Goal: Transaction & Acquisition: Purchase product/service

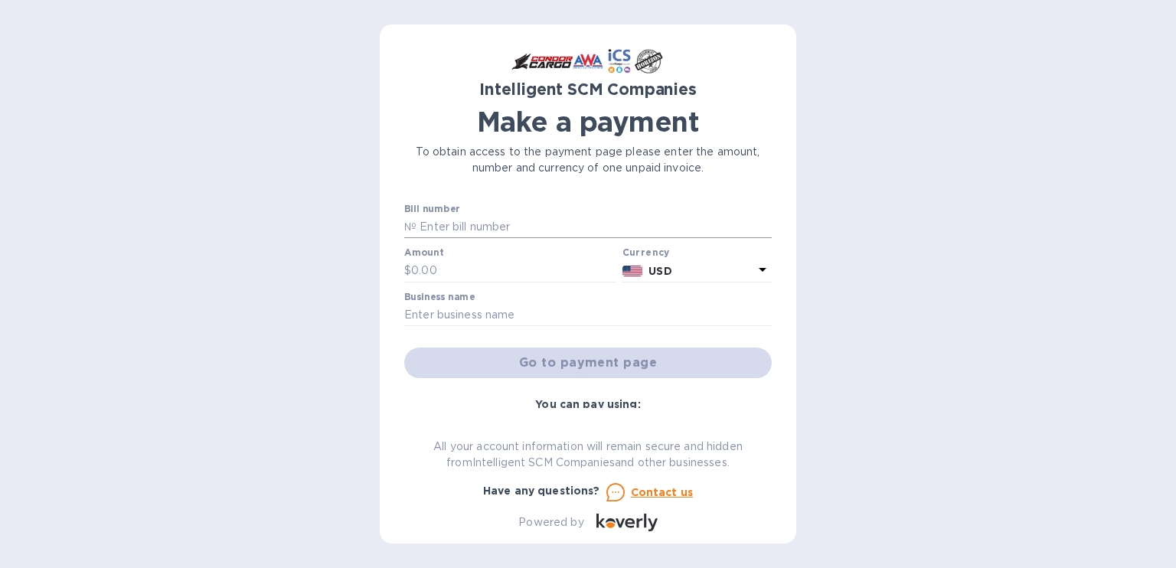
click at [482, 223] on input "text" at bounding box center [594, 227] width 355 height 23
paste input "S00492820/A"
type input "S00492820/A"
click at [460, 275] on input "text" at bounding box center [513, 271] width 205 height 23
type input "65.00"
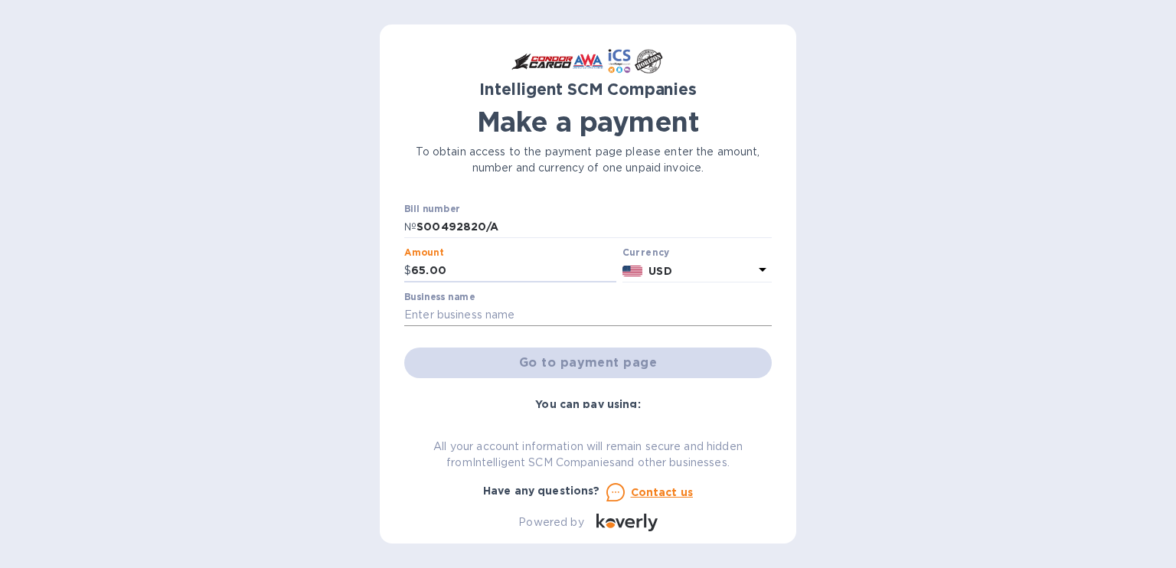
click at [462, 313] on input "text" at bounding box center [588, 315] width 368 height 23
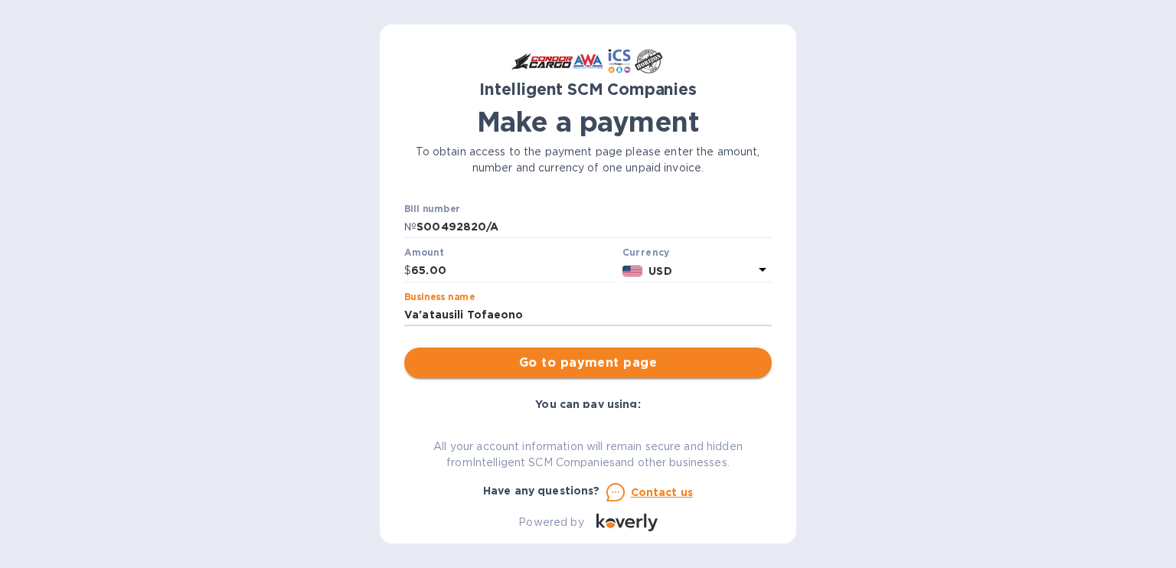
type input "Va'atausili Tofaeono"
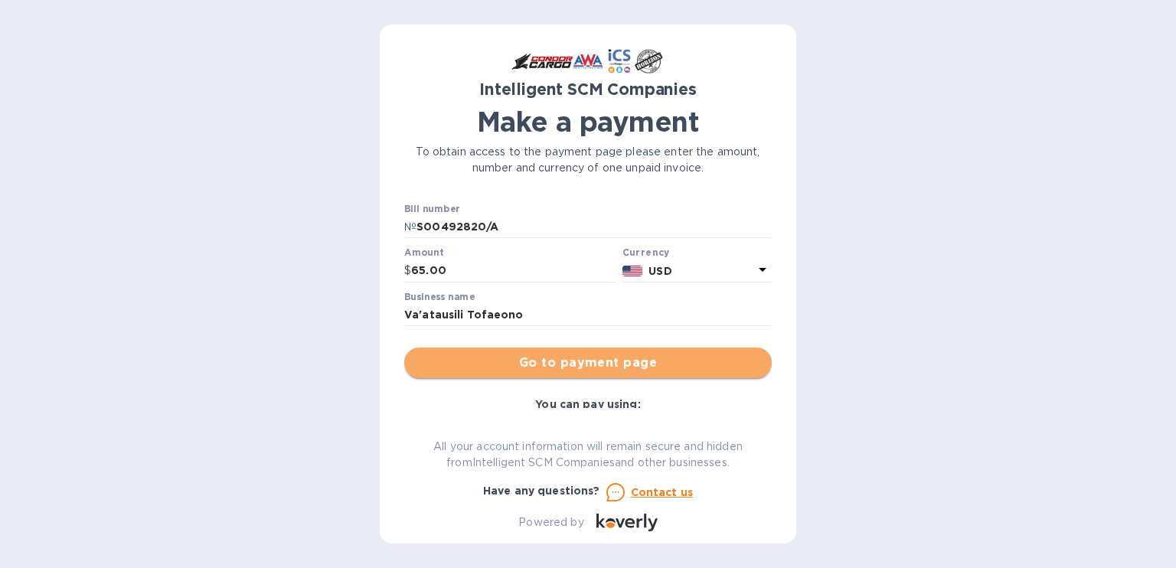
click at [598, 354] on span "Go to payment page" at bounding box center [588, 363] width 343 height 18
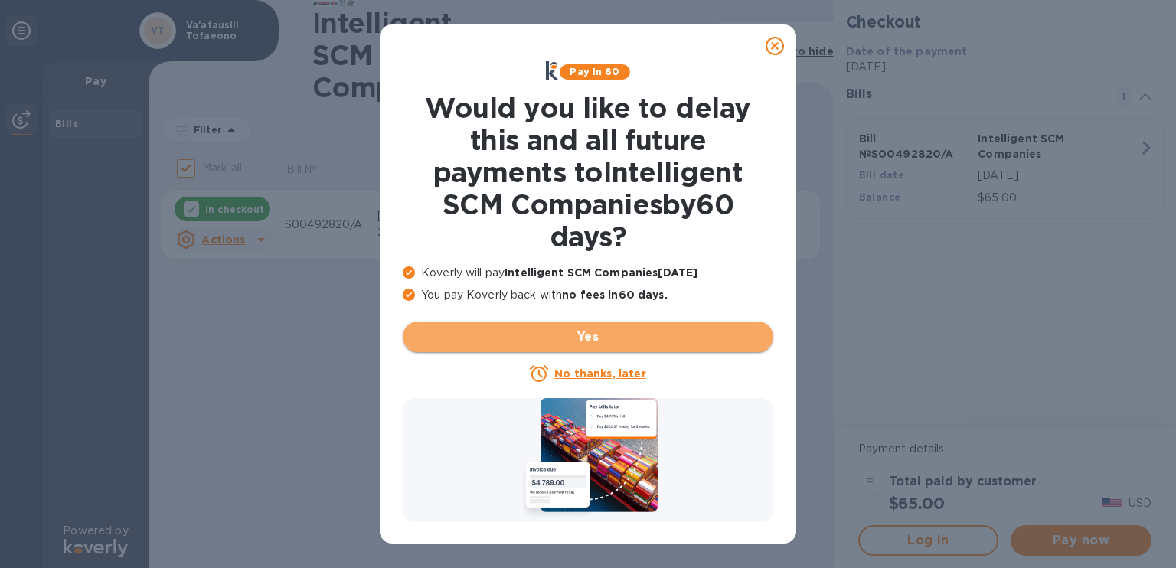
click at [613, 332] on span "Yes" at bounding box center [588, 337] width 346 height 18
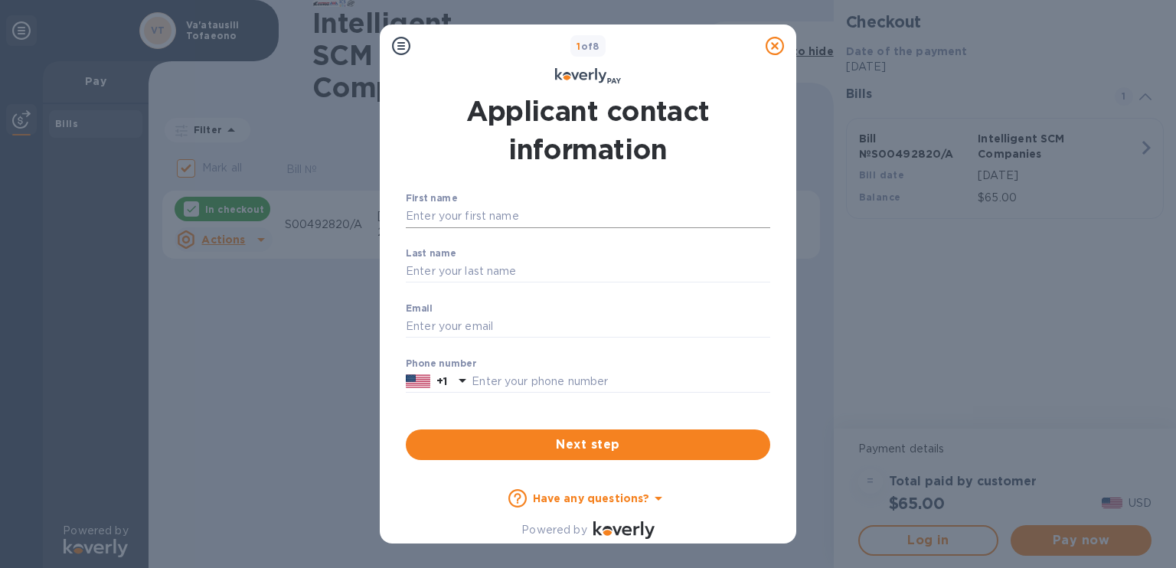
drag, startPoint x: 524, startPoint y: 213, endPoint x: 531, endPoint y: 224, distance: 12.3
click at [526, 217] on input "First name" at bounding box center [588, 216] width 364 height 23
type input "Va'atausili"
type input "Tofaeono"
type input "[EMAIL_ADDRESS][DOMAIN_NAME]"
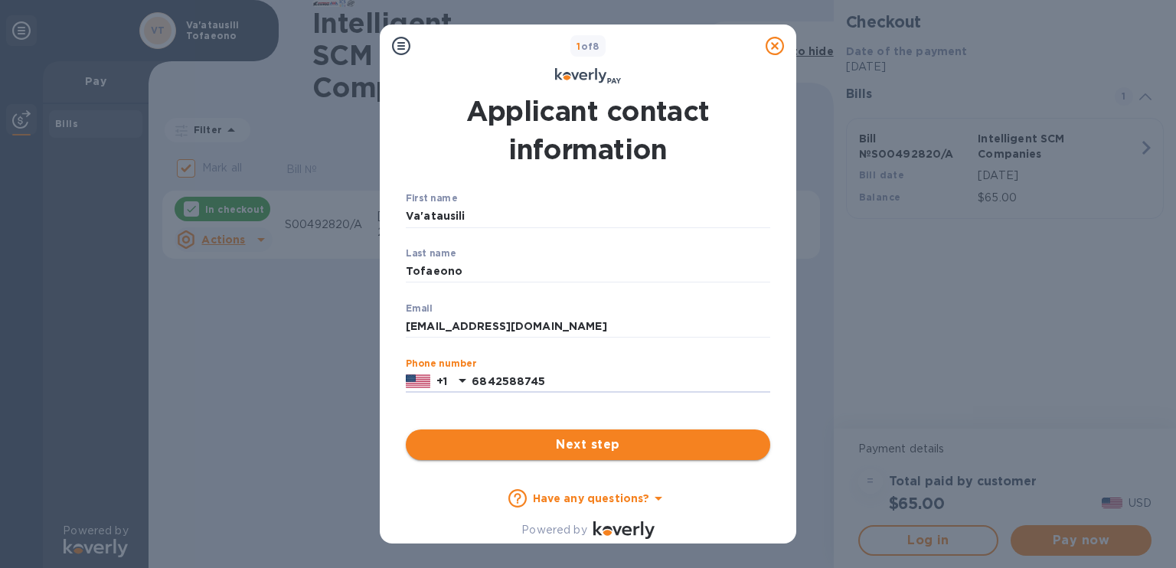
type input "6842588745"
click at [493, 439] on span "Next step" at bounding box center [588, 445] width 340 height 18
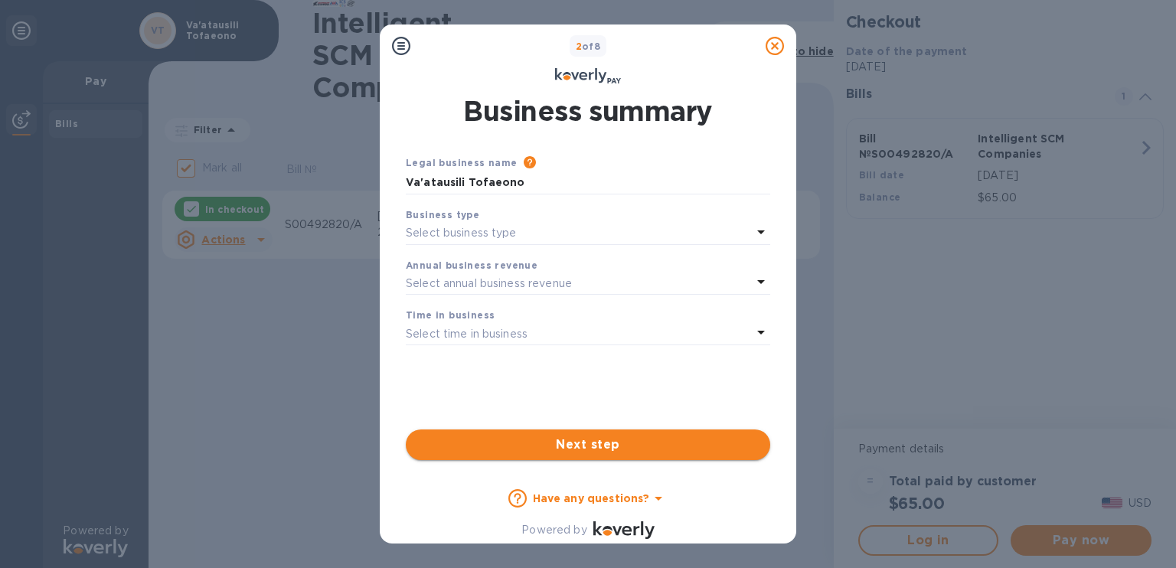
click at [594, 456] on button "Next step" at bounding box center [588, 445] width 364 height 31
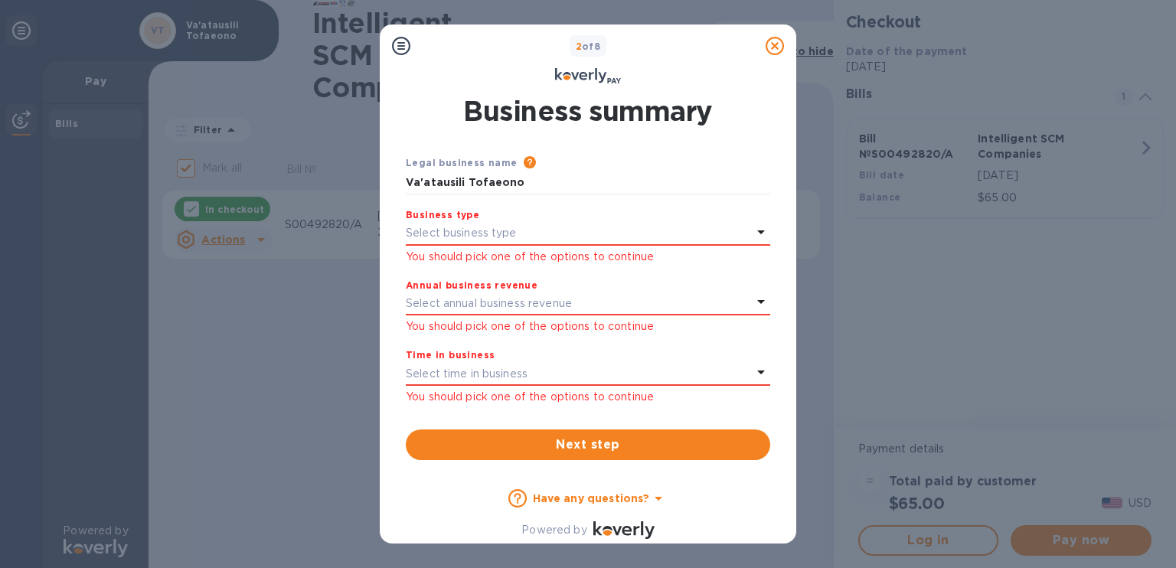
click at [535, 227] on div "Select business type" at bounding box center [579, 233] width 346 height 21
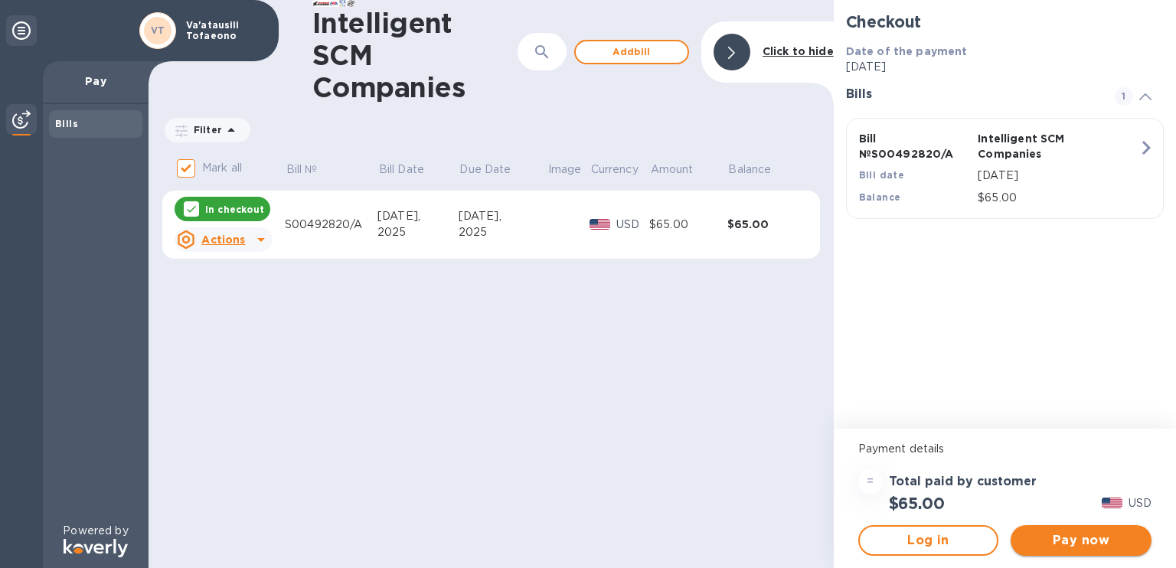
click at [1062, 529] on button "Pay now" at bounding box center [1081, 540] width 141 height 31
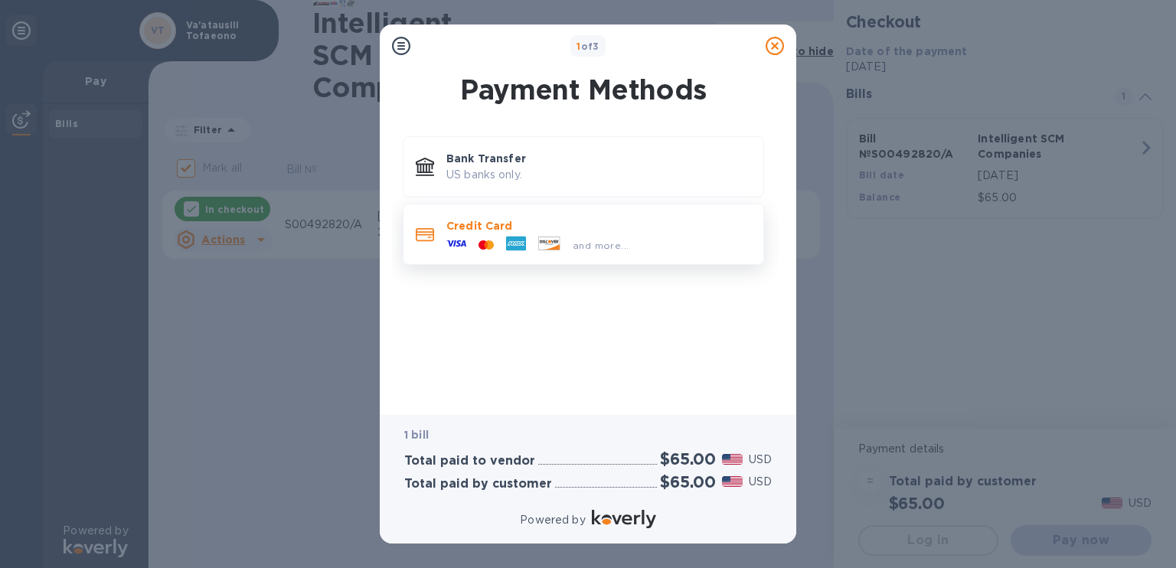
click at [456, 237] on icon at bounding box center [456, 244] width 20 height 20
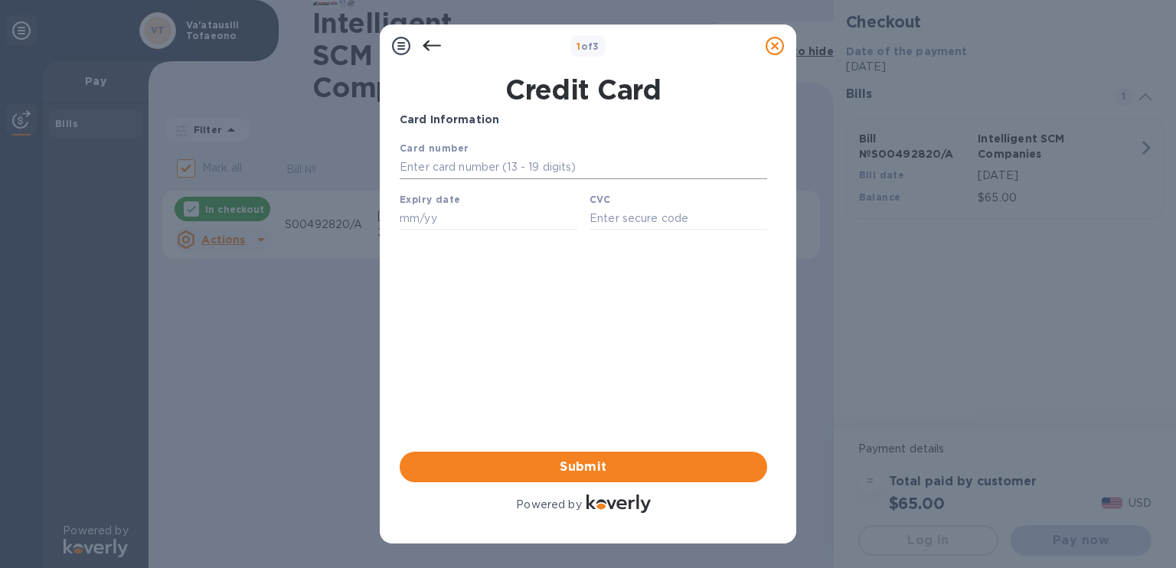
click at [466, 171] on input "text" at bounding box center [584, 167] width 368 height 23
type input "[CREDIT_CARD_NUMBER]"
type input "08/25"
type input "492"
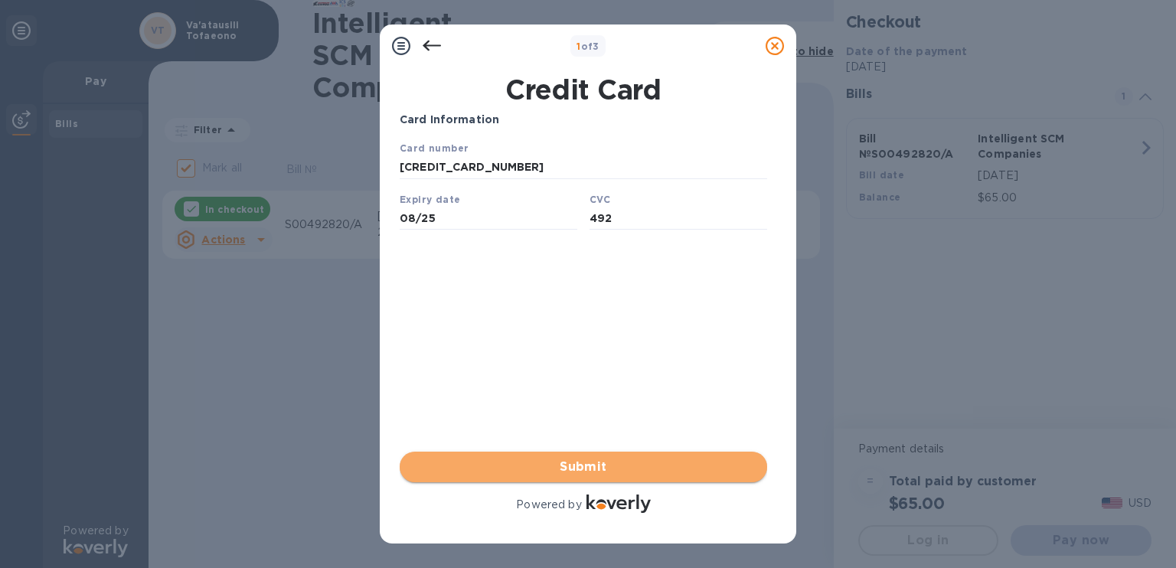
click at [626, 459] on span "Submit" at bounding box center [583, 467] width 343 height 18
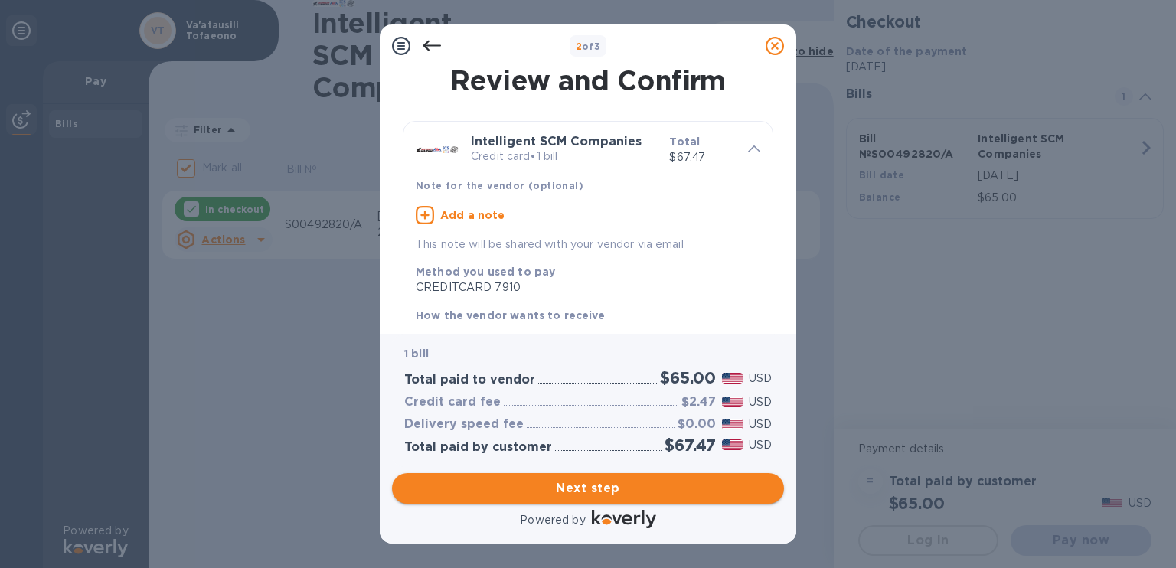
click at [606, 495] on span "Next step" at bounding box center [588, 488] width 368 height 18
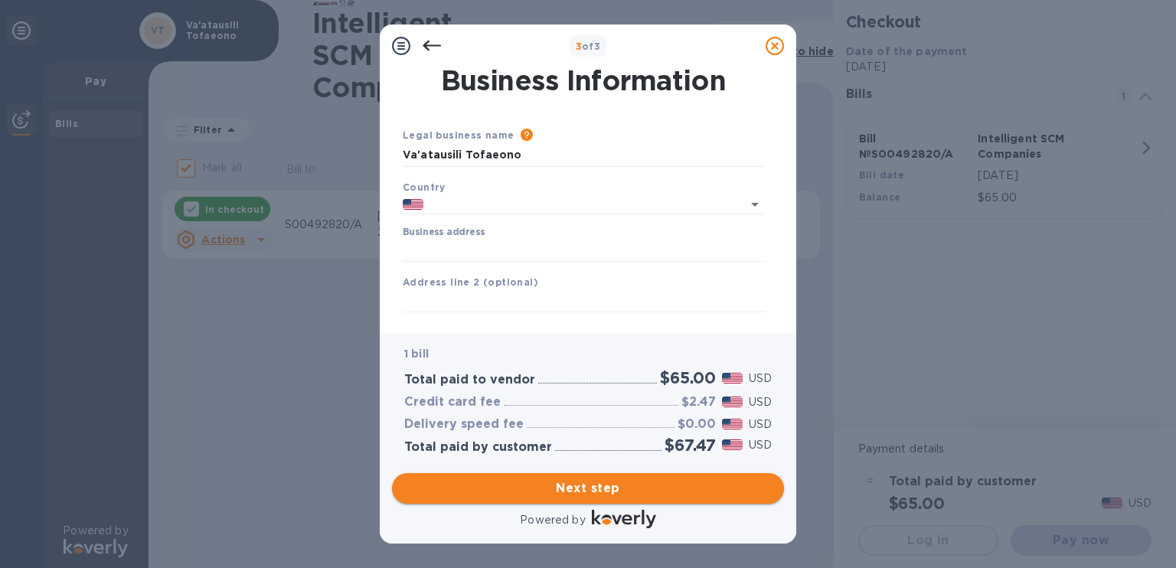
type input "[GEOGRAPHIC_DATA]"
click at [496, 251] on input "Business address" at bounding box center [583, 250] width 361 height 23
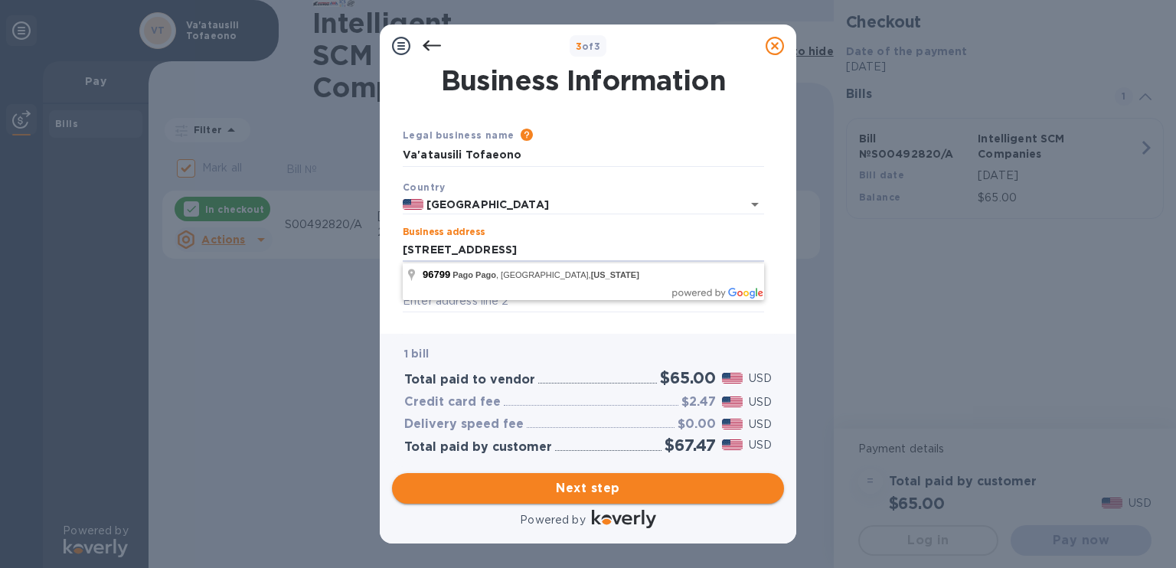
click at [621, 484] on span "Next step" at bounding box center [588, 488] width 368 height 18
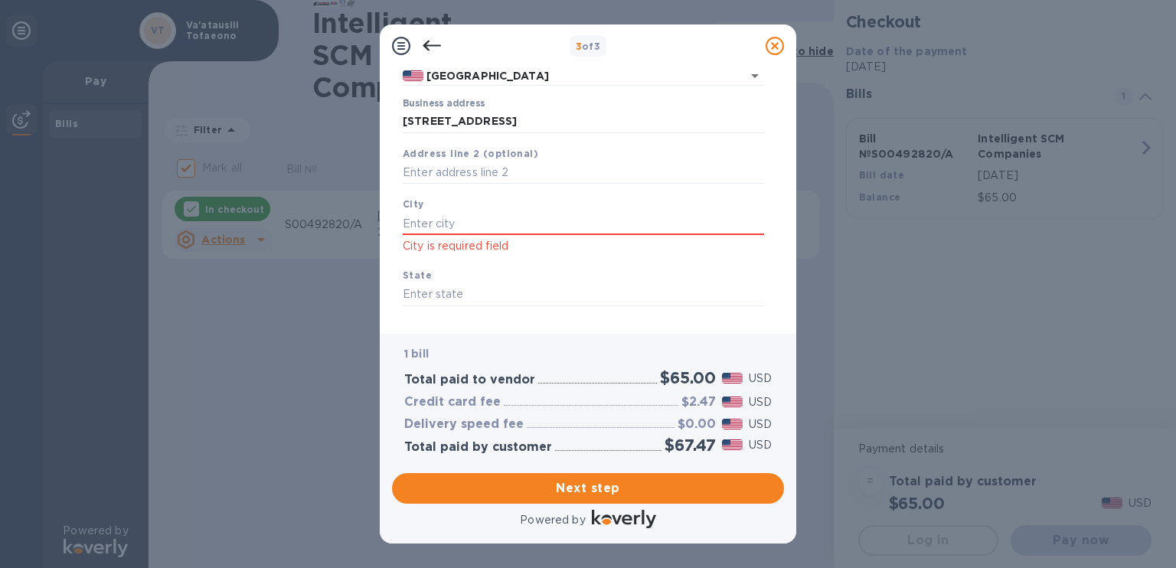
scroll to position [119, 0]
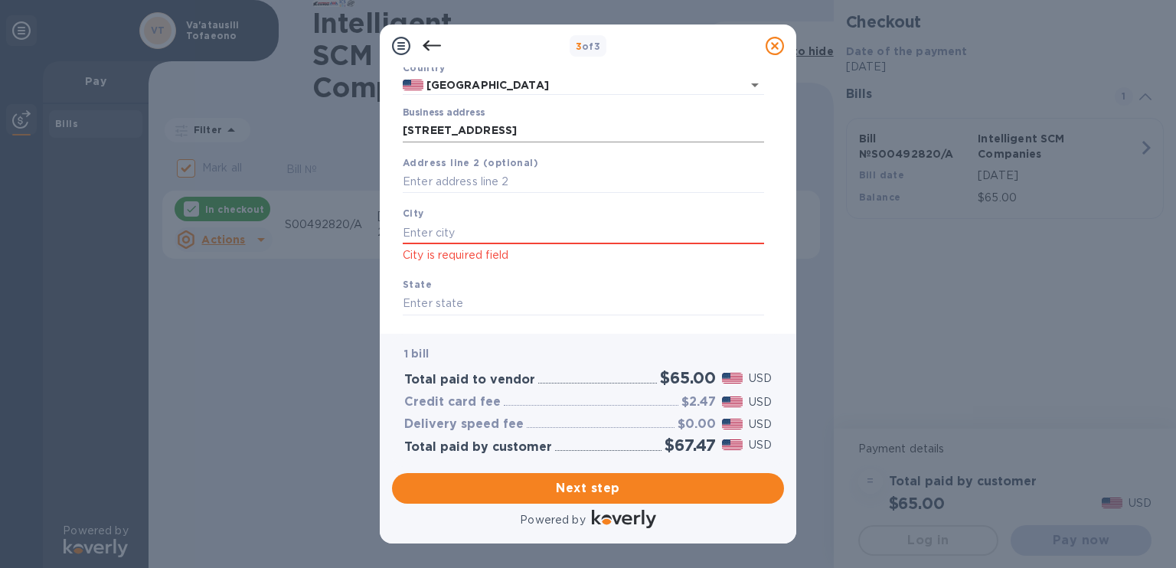
click at [622, 125] on input "[STREET_ADDRESS]" at bounding box center [583, 130] width 361 height 23
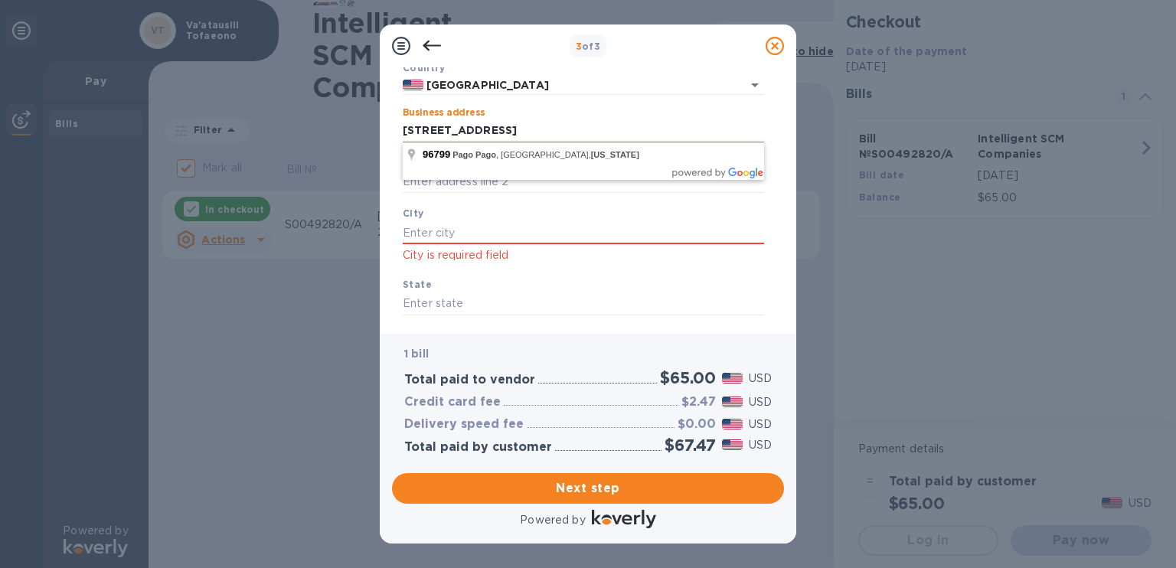
drag, startPoint x: 622, startPoint y: 125, endPoint x: 472, endPoint y: 134, distance: 151.1
click at [471, 132] on input "[STREET_ADDRESS]" at bounding box center [583, 130] width 361 height 23
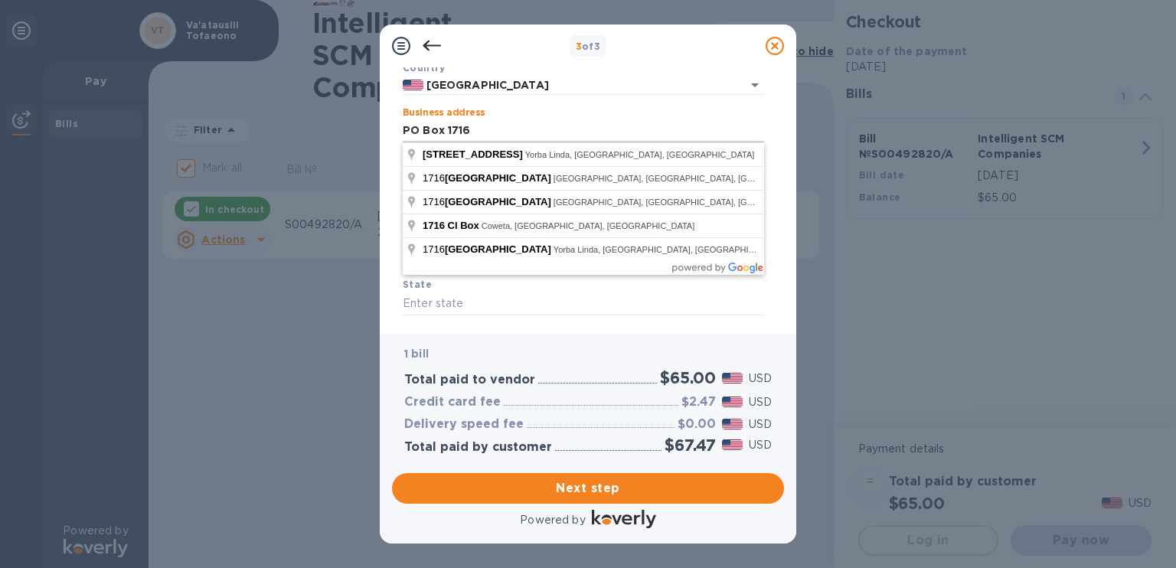
type input "PO Box 1716"
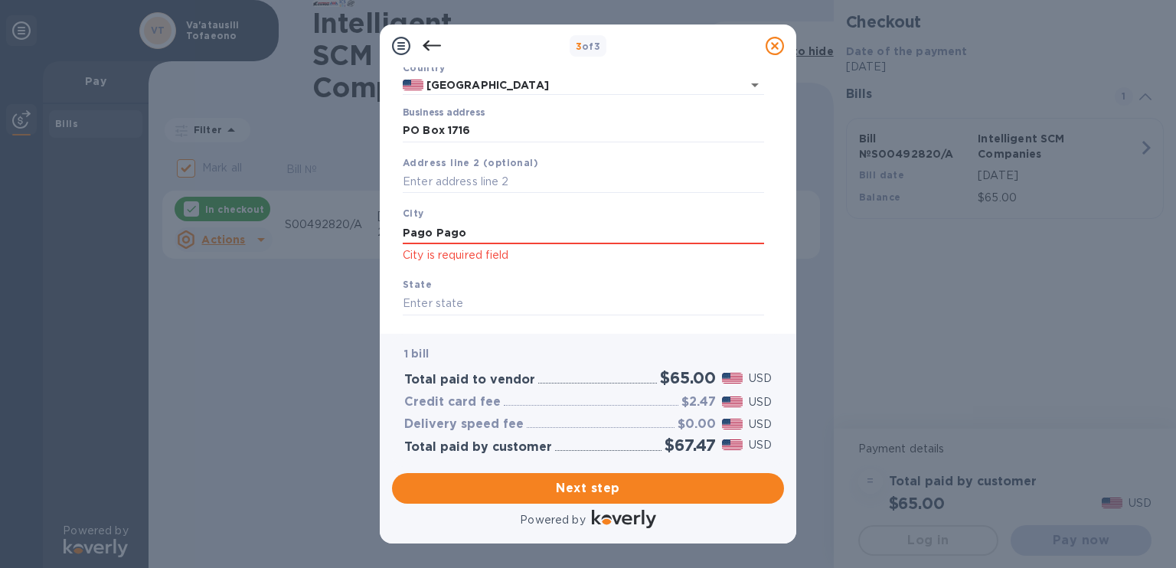
type input "Pago Pago"
type input "AS"
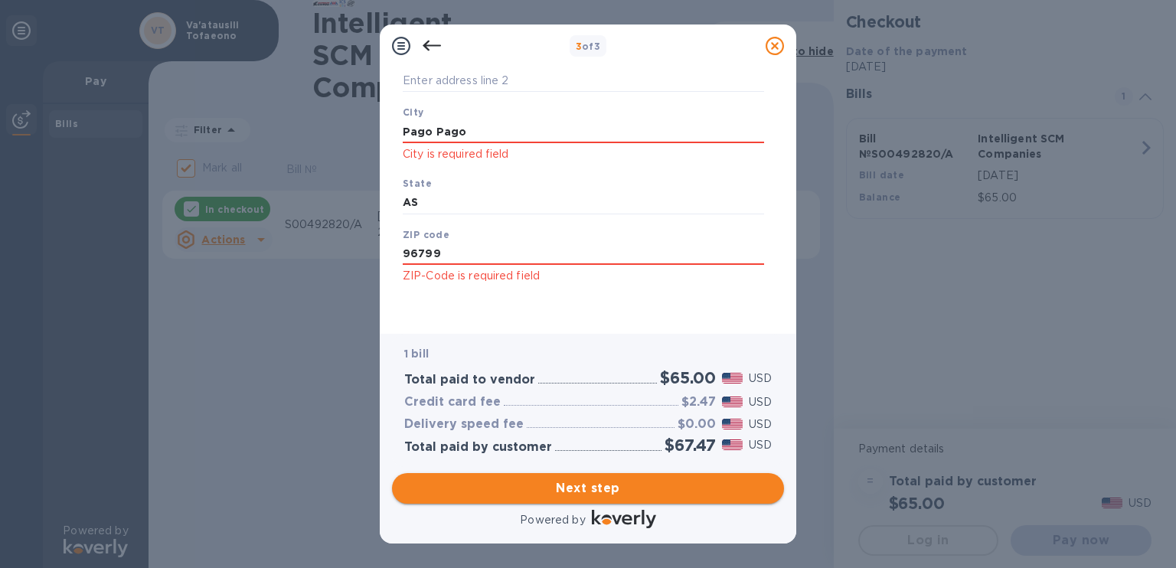
type input "96799"
click at [631, 483] on span "Next step" at bounding box center [588, 488] width 368 height 18
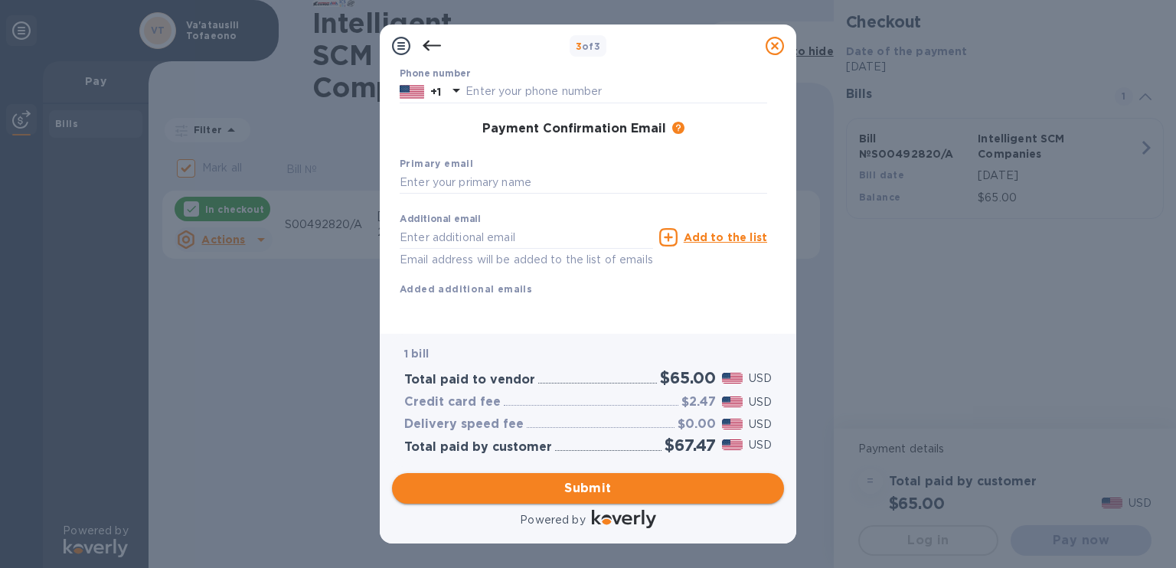
scroll to position [217, 0]
click at [472, 172] on input "text" at bounding box center [584, 183] width 368 height 23
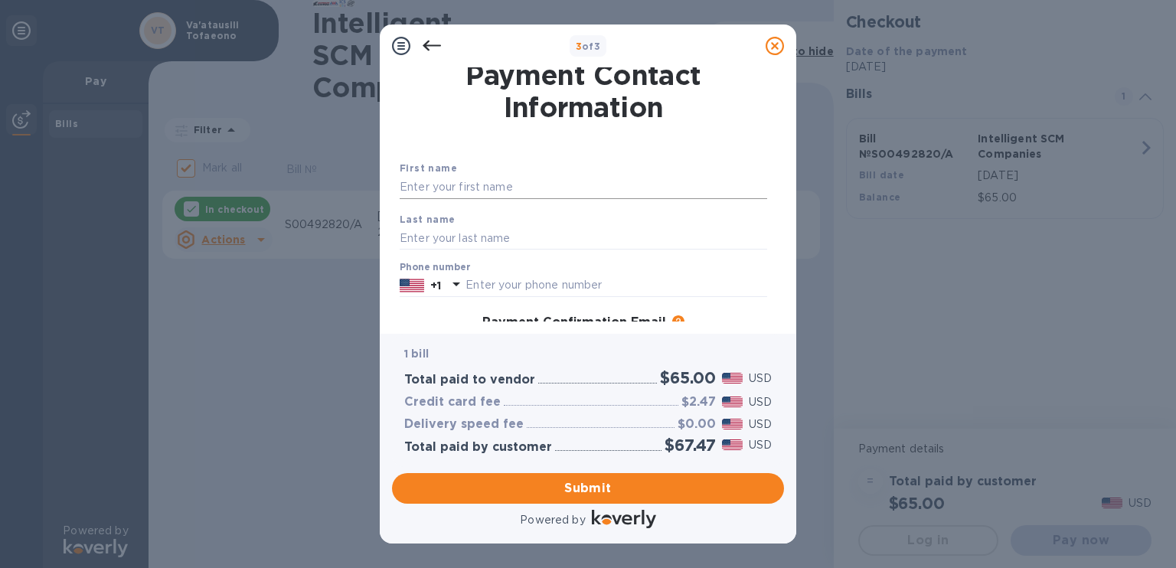
scroll to position [0, 0]
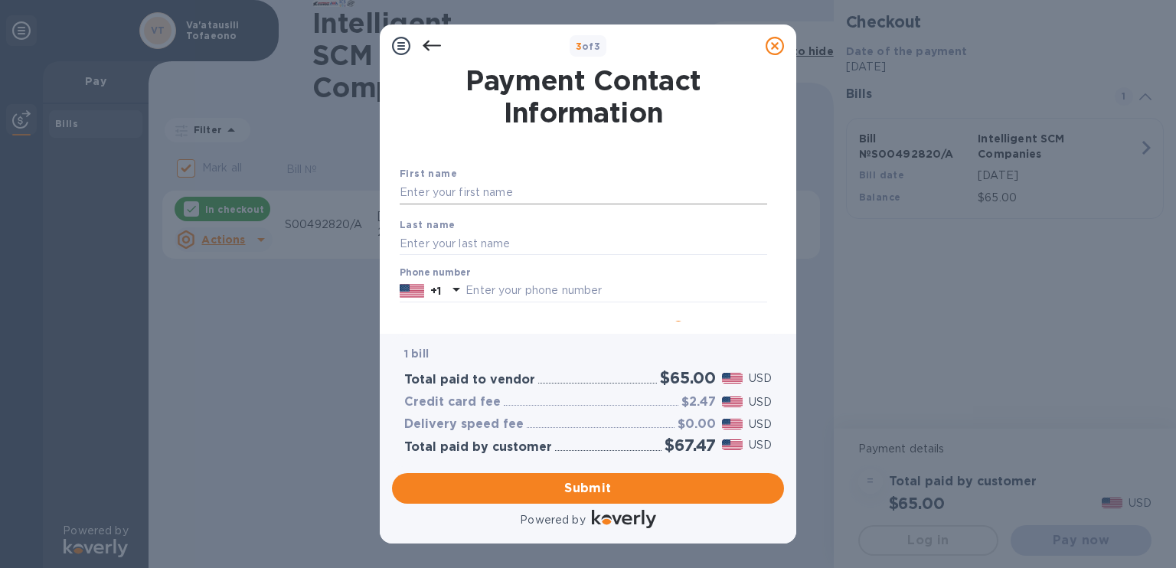
type input "[EMAIL_ADDRESS][DOMAIN_NAME]"
click at [469, 188] on input "text" at bounding box center [584, 192] width 368 height 23
type input "Va'atausili"
type input "Tofaeono"
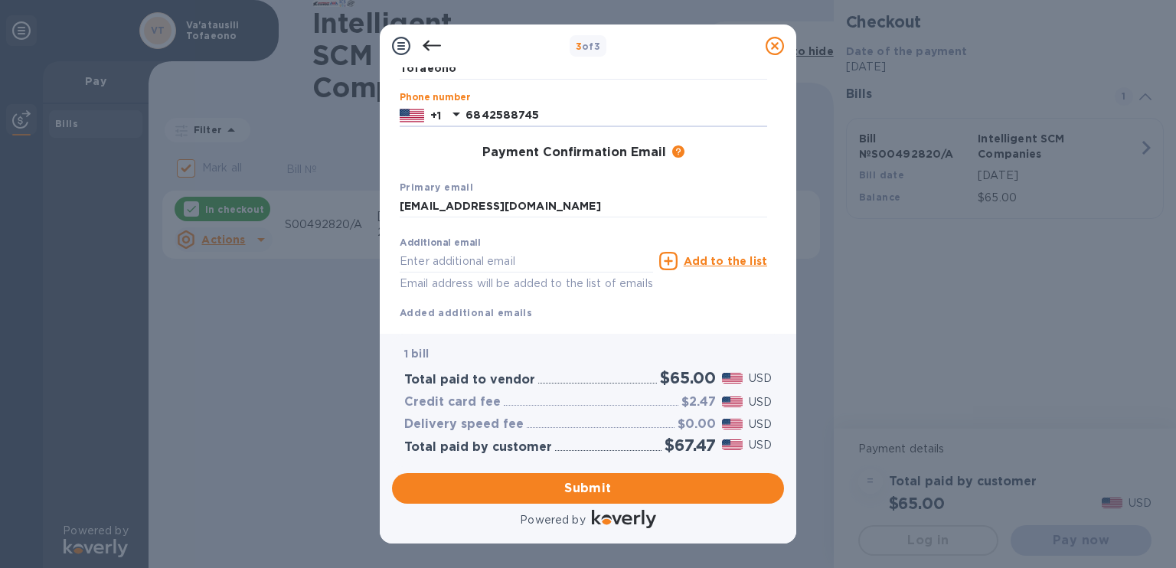
scroll to position [217, 0]
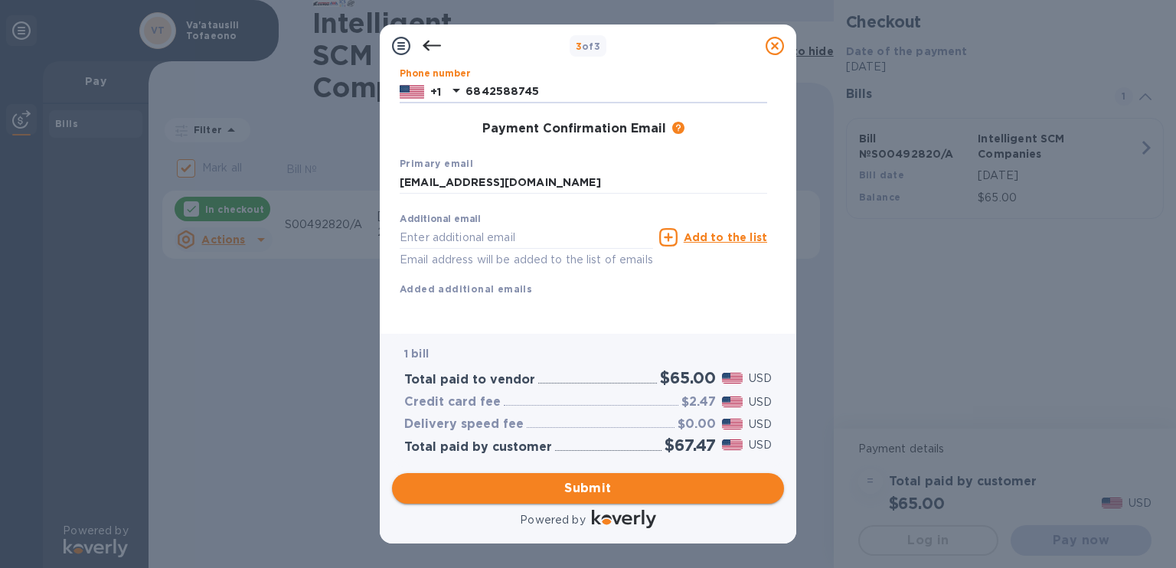
type input "6842588745"
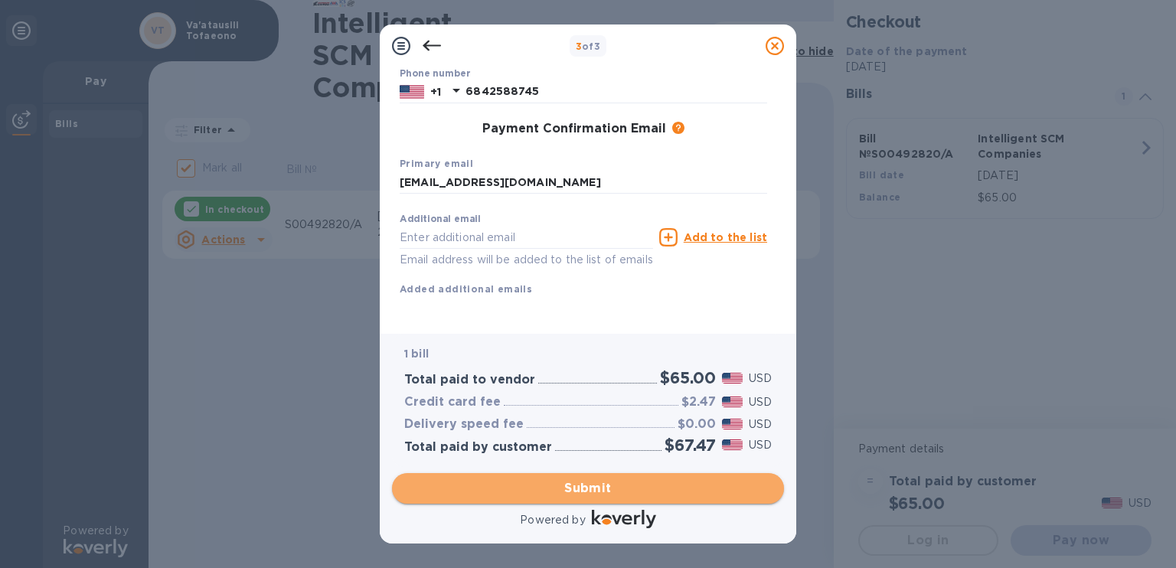
click at [618, 486] on span "Submit" at bounding box center [588, 488] width 368 height 18
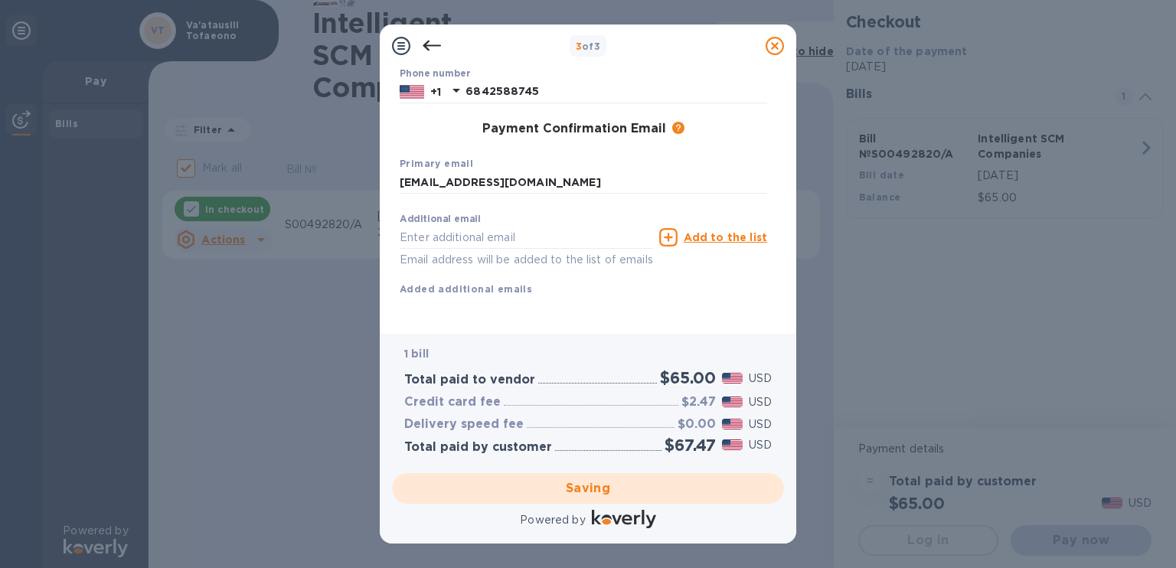
checkbox input "false"
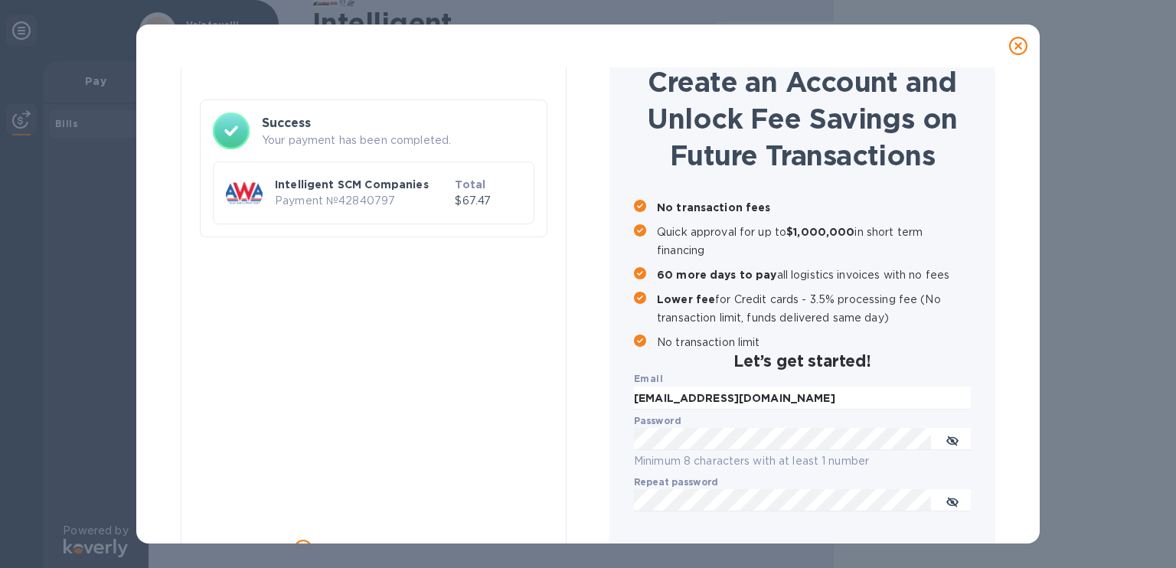
scroll to position [136, 0]
